Goal: Transaction & Acquisition: Obtain resource

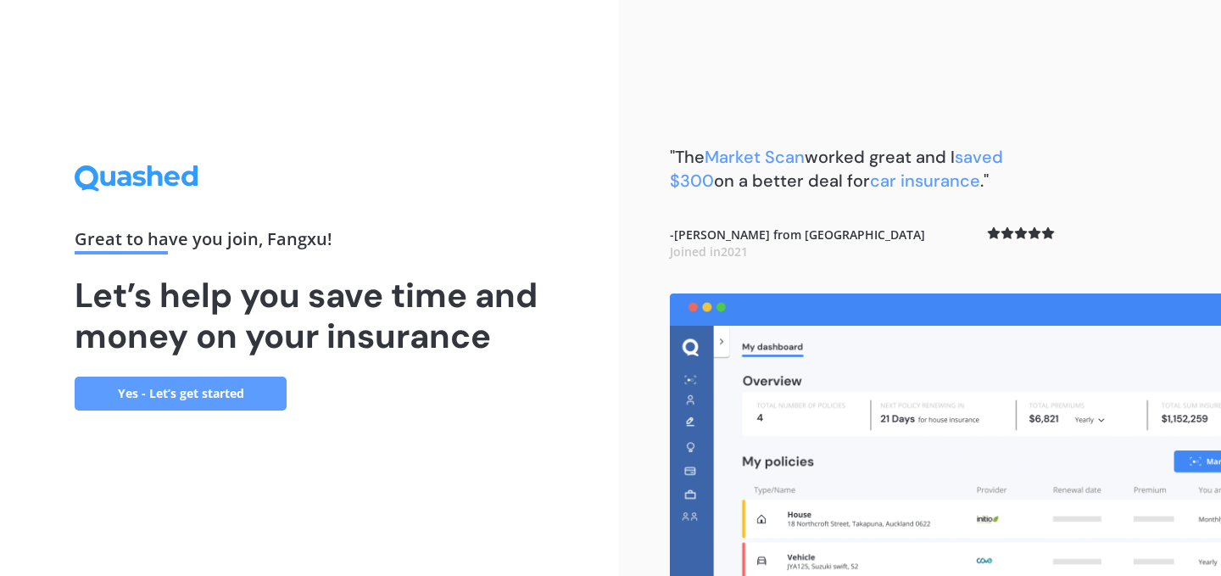
click at [245, 398] on link "Yes - Let’s get started" at bounding box center [181, 393] width 212 height 34
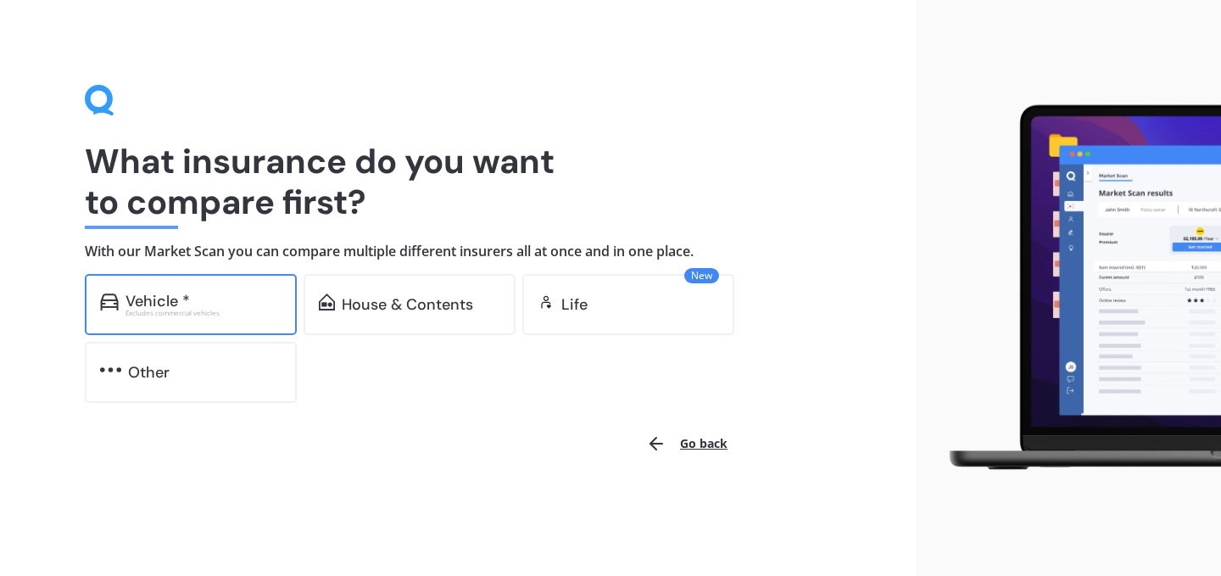
click at [239, 306] on div "Vehicle *" at bounding box center [203, 300] width 156 height 17
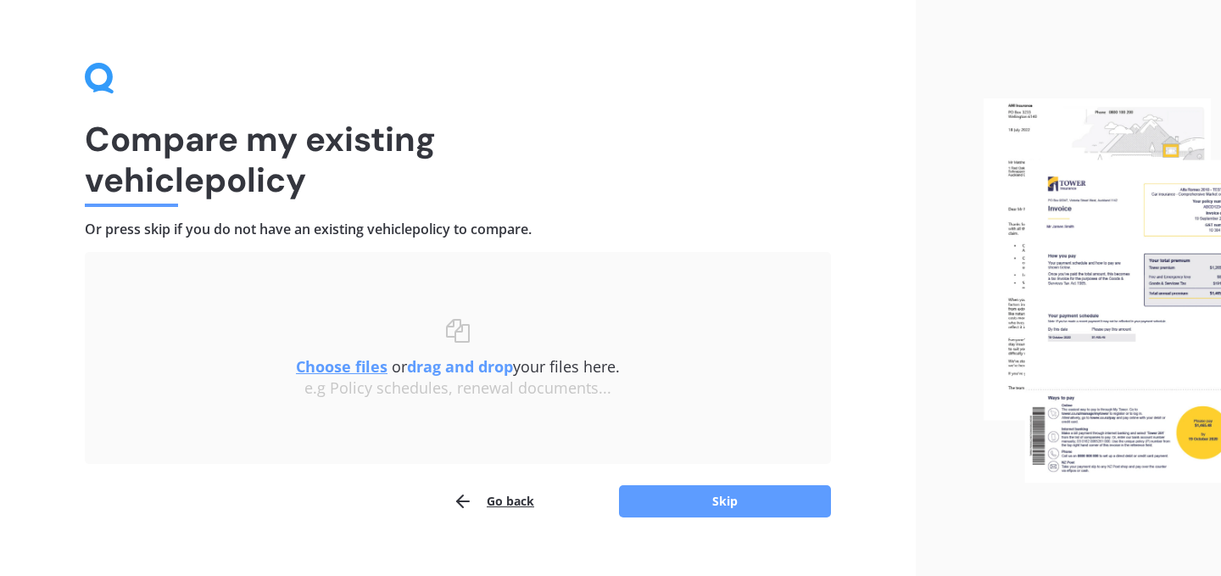
scroll to position [28, 0]
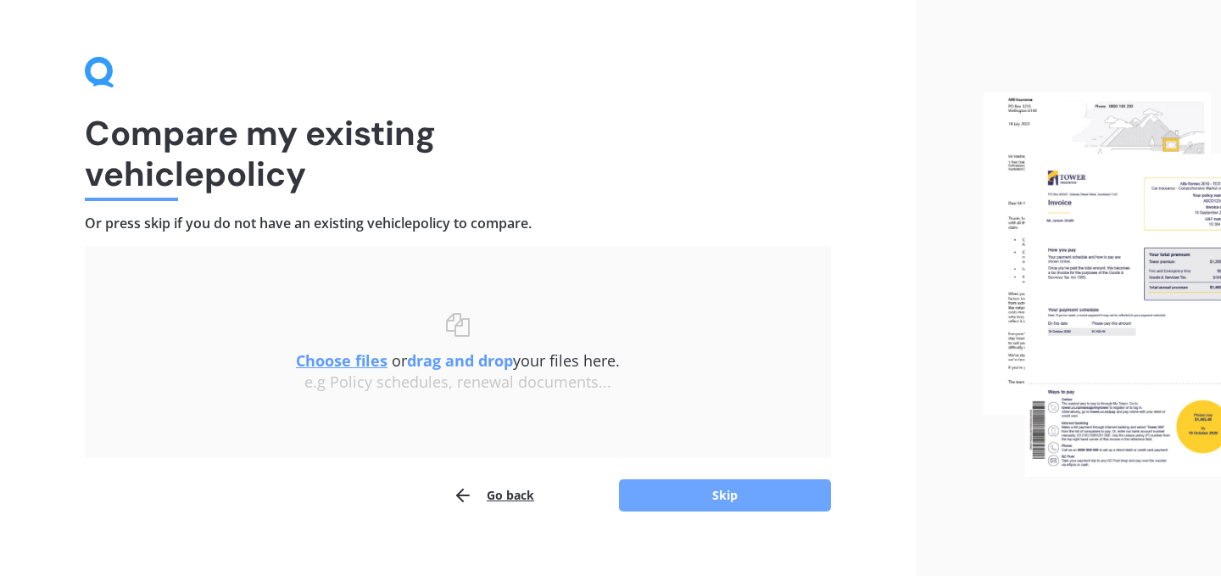
click at [726, 495] on button "Skip" at bounding box center [725, 495] width 212 height 32
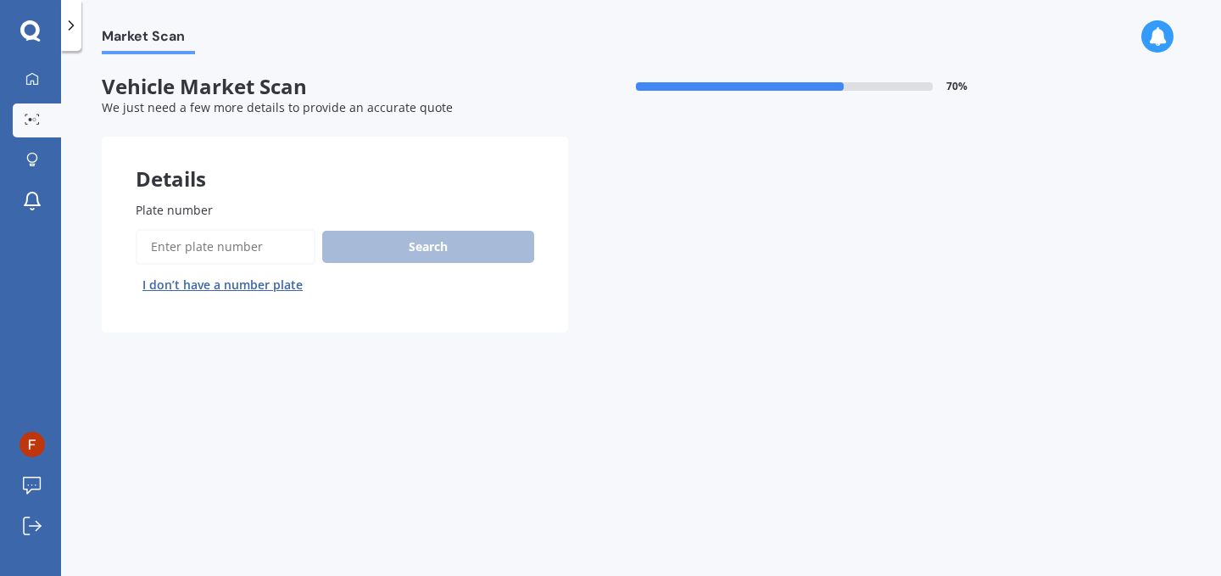
click at [270, 287] on button "I don’t have a number plate" at bounding box center [223, 284] width 174 height 27
